Goal: Transaction & Acquisition: Register for event/course

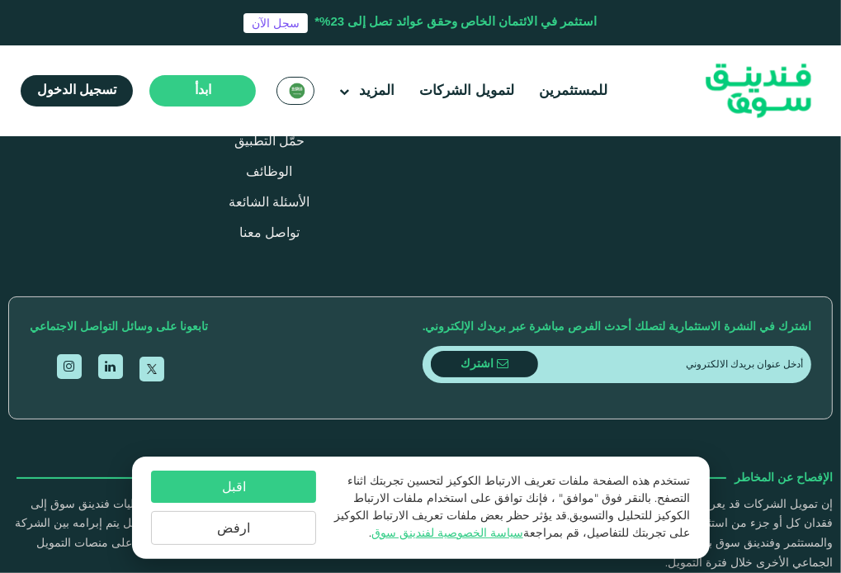
scroll to position [1981, 0]
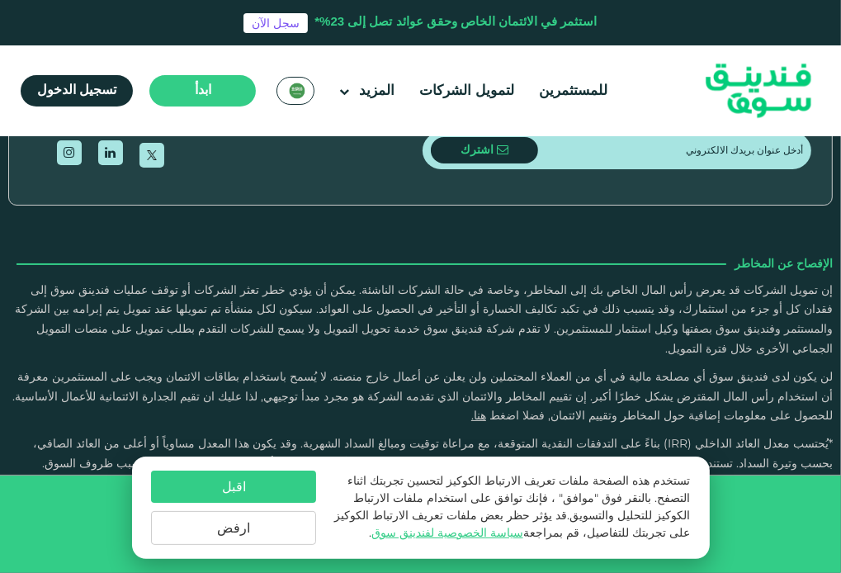
type tc-range-slider "4"
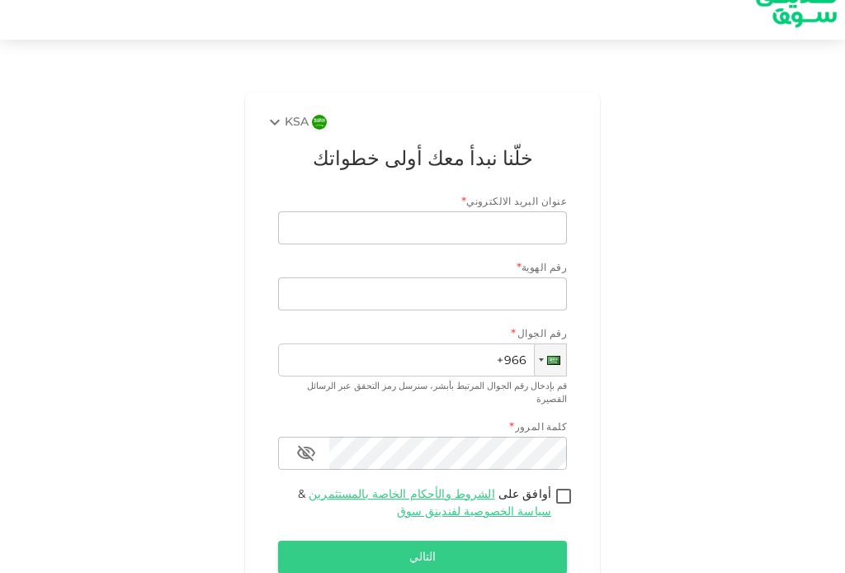
scroll to position [109, 0]
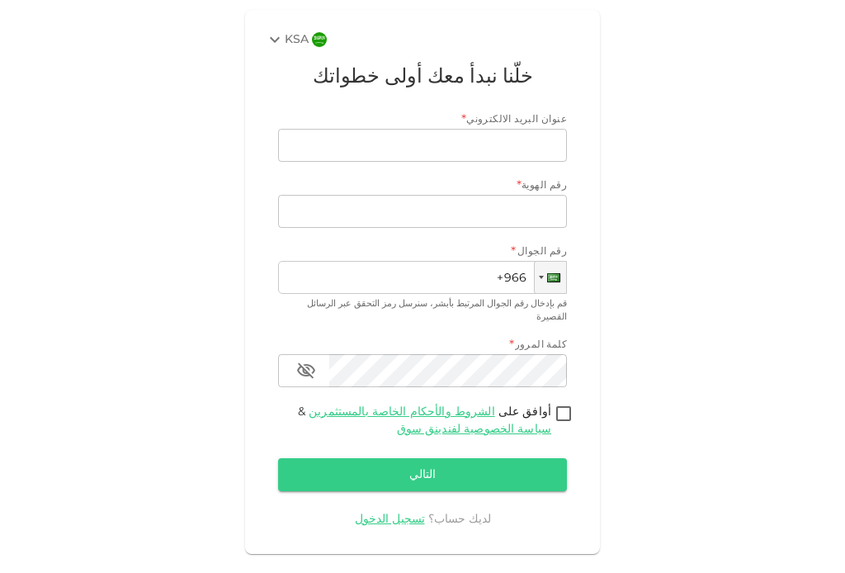
click at [451, 404] on span "أوافق على الشروط والأحكام الخاصة بالمستثمرين & سياسة الخصوصية لفندينق سوق" at bounding box center [421, 421] width 260 height 35
click at [551, 404] on input "أوافق على الشروط والأحكام الخاصة بالمستثمرين & سياسة الخصوصية لفندينق سوق" at bounding box center [563, 415] width 25 height 22
checkbox input "true"
click at [451, 406] on link "الشروط والأحكام الخاصة بالمستثمرين" at bounding box center [402, 412] width 186 height 12
click at [697, 120] on div "KSA خلّنا نبدأ معك أولى خطواتك عنوان البريد الالكتروني * عنوان البريد الالكترون…" at bounding box center [422, 281] width 819 height 557
